Goal: Check status: Check status

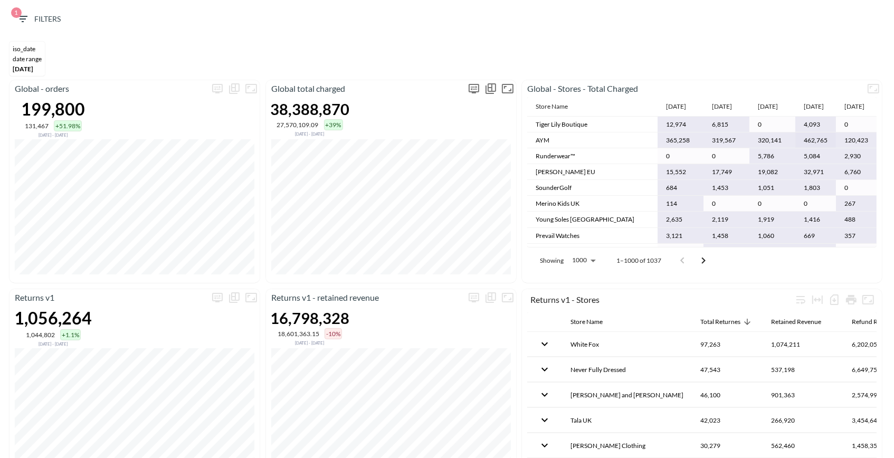
click at [475, 89] on icon "more" at bounding box center [473, 88] width 13 height 13
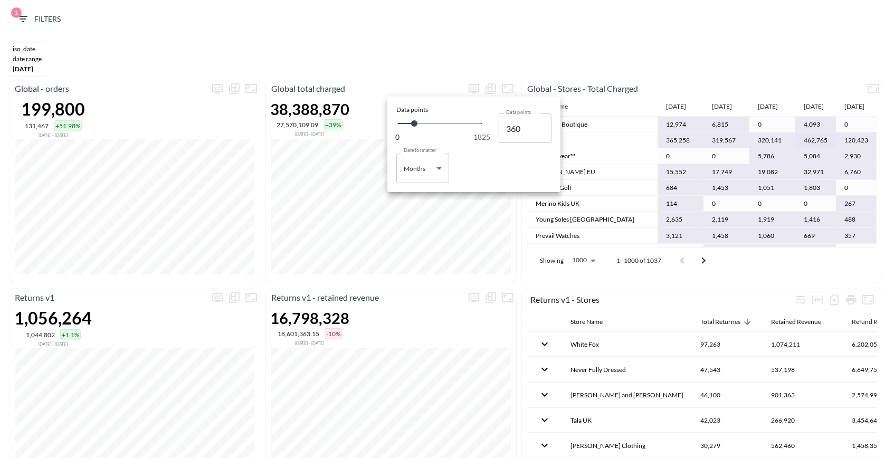
click at [429, 160] on body "BI.P.EYE, Interactive Analytics Dashboards 1 Filters iso_date DATE RANGE [DATE]…" at bounding box center [447, 229] width 894 height 458
drag, startPoint x: 420, startPoint y: 196, endPoint x: 435, endPoint y: 181, distance: 20.9
click at [420, 196] on li "Days" at bounding box center [422, 195] width 53 height 16
type input "Days"
click at [433, 61] on div at bounding box center [447, 229] width 894 height 458
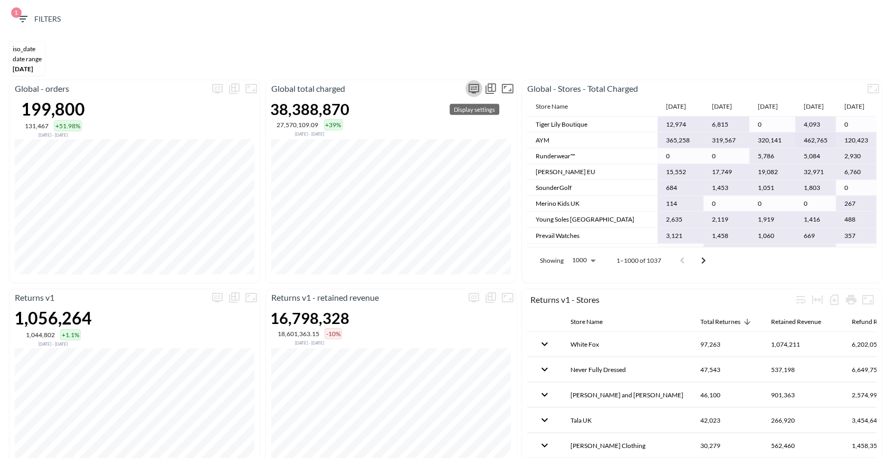
click at [468, 88] on icon "more" at bounding box center [473, 88] width 11 height 9
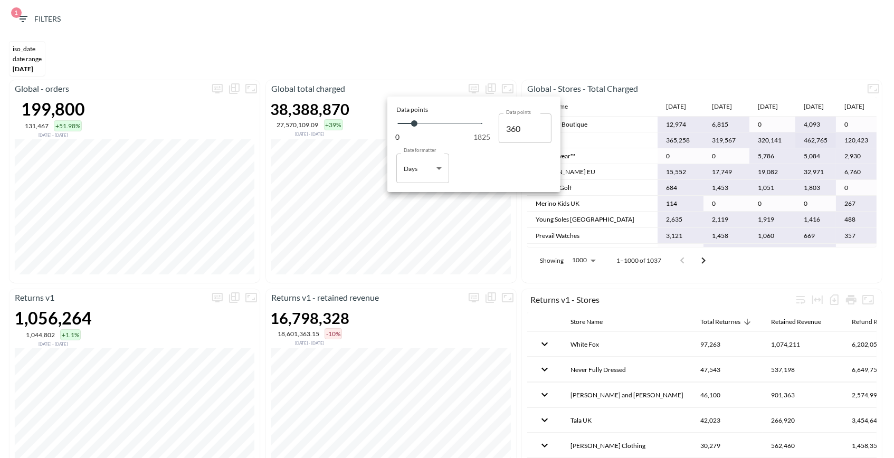
click at [421, 175] on body "BI.P.EYE, Interactive Analytics Dashboards 1 Filters iso_date DATE RANGE [DATE]…" at bounding box center [447, 229] width 894 height 458
click at [414, 210] on div "Months" at bounding box center [416, 210] width 22 height 9
type input "Months"
click at [352, 21] on div at bounding box center [447, 229] width 894 height 458
